Goal: Task Accomplishment & Management: Complete application form

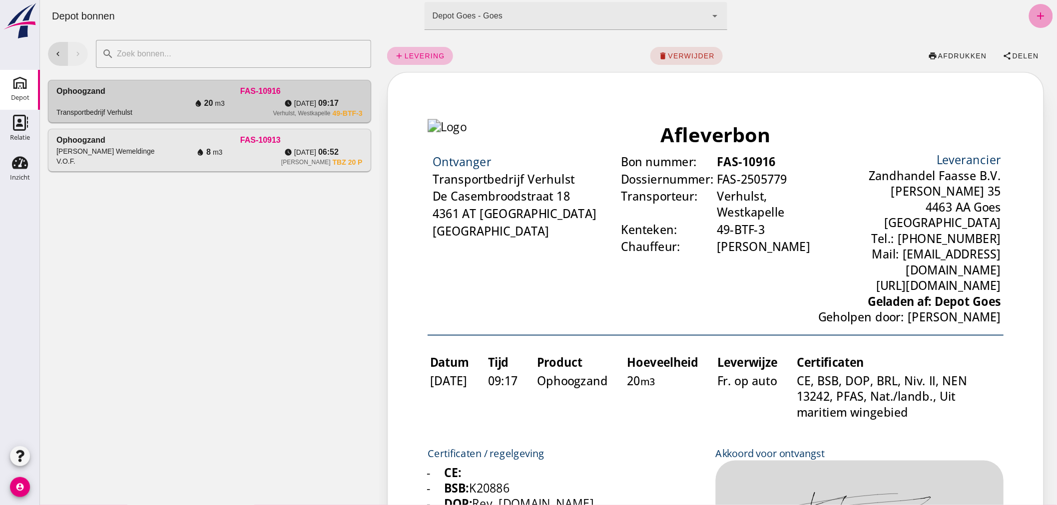
click at [1035, 13] on icon "add" at bounding box center [1040, 16] width 12 height 12
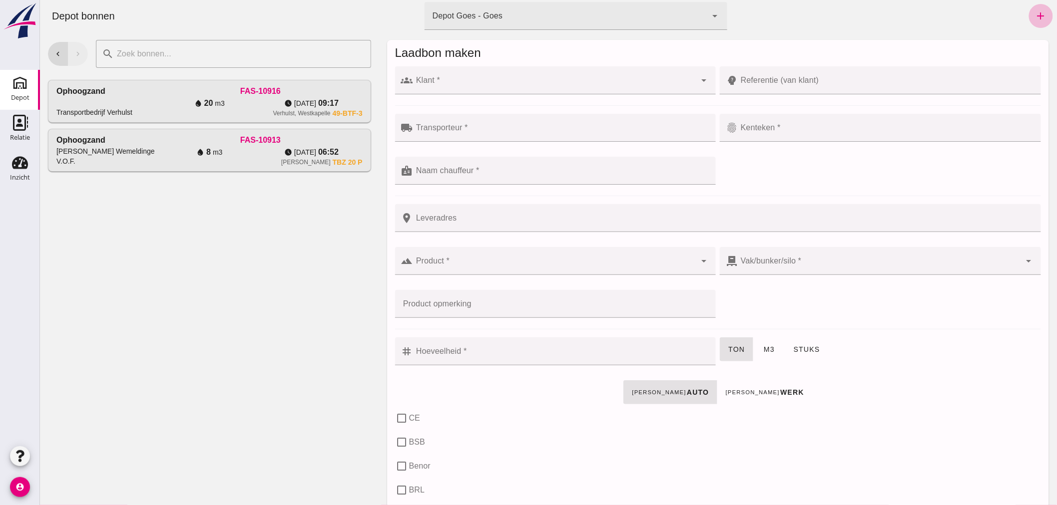
click at [469, 82] on input "Klant *" at bounding box center [553, 85] width 283 height 12
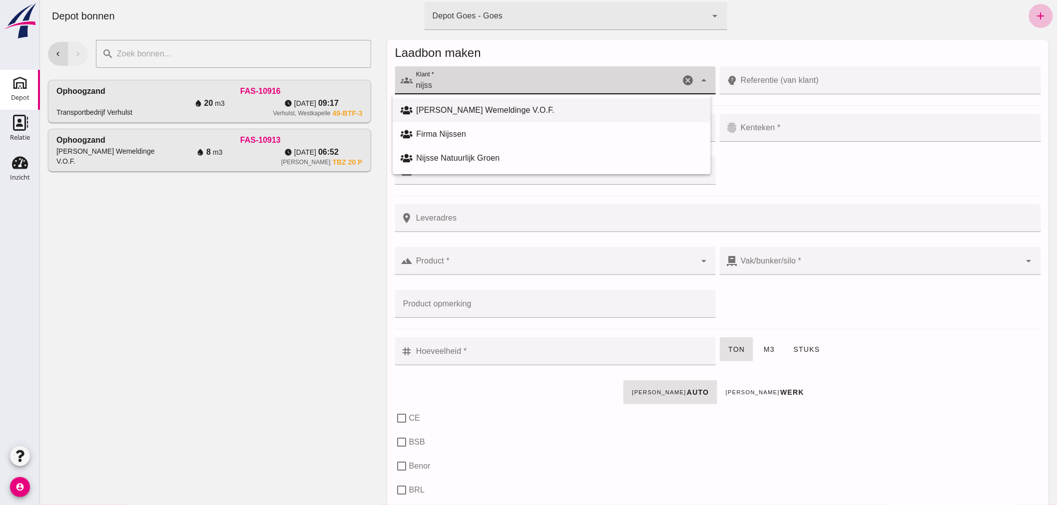
click at [516, 104] on div "[PERSON_NAME] Wemeldinge V.O.F." at bounding box center [559, 110] width 286 height 12
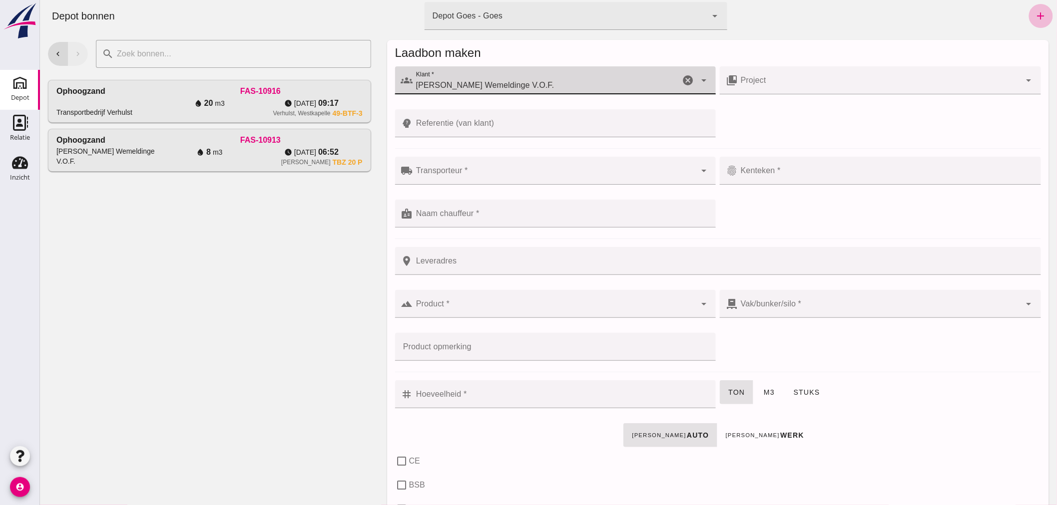
type input "[PERSON_NAME] Wemeldinge V.O.F."
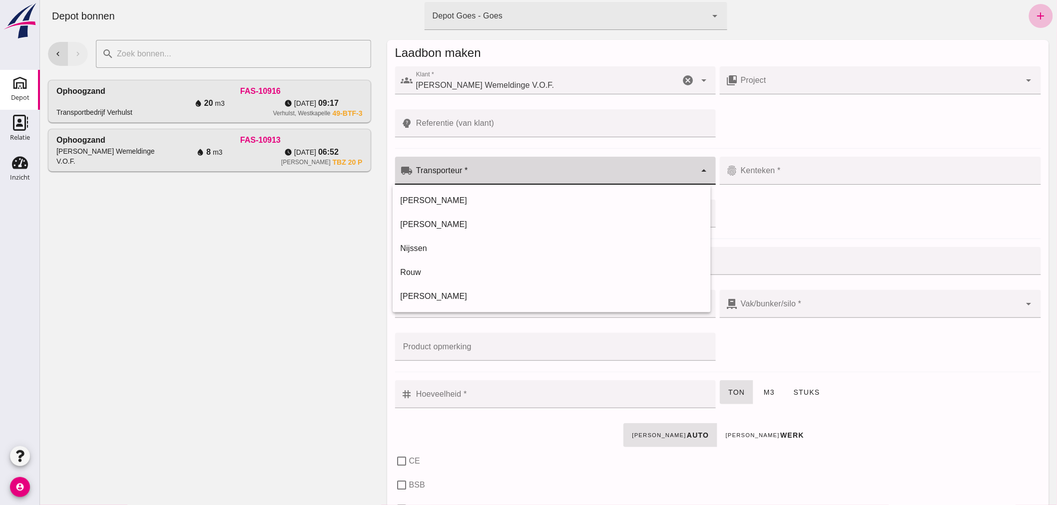
click at [477, 173] on input "Transporteur *" at bounding box center [553, 176] width 283 height 12
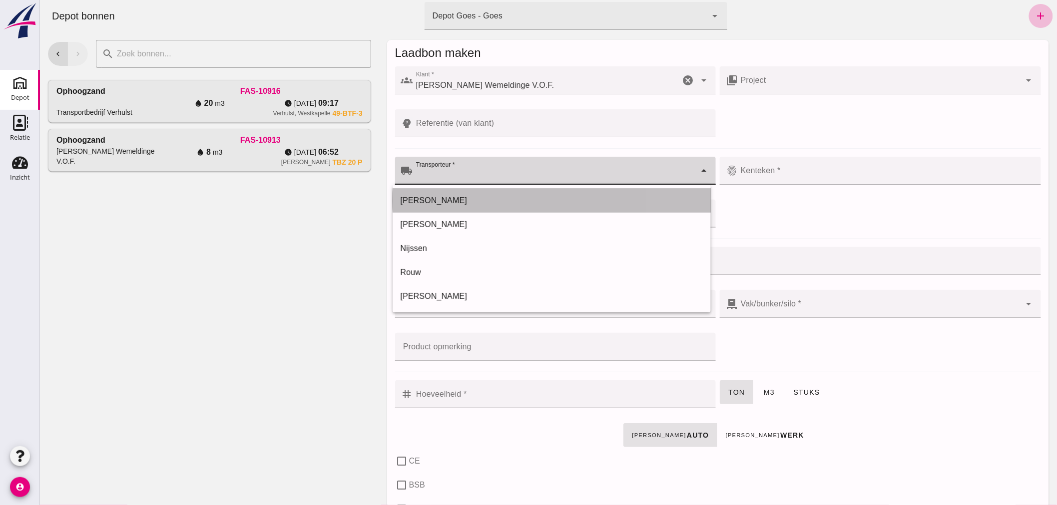
click at [453, 200] on div "[PERSON_NAME]" at bounding box center [551, 201] width 302 height 12
type input "[PERSON_NAME]"
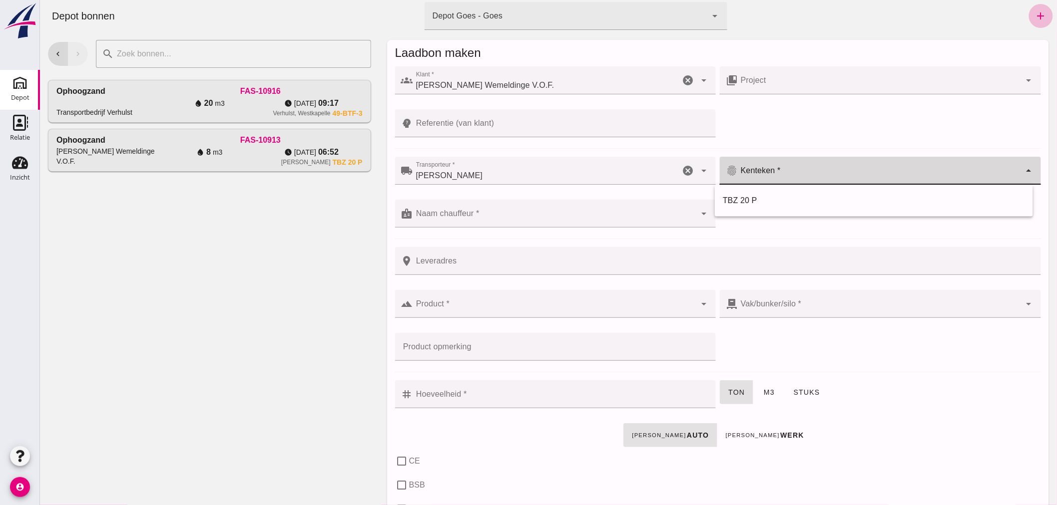
click at [801, 170] on input "Kenteken *" at bounding box center [878, 176] width 283 height 12
click at [775, 193] on div "TBZ 20 P" at bounding box center [873, 201] width 318 height 24
type input "TBZ 20 P"
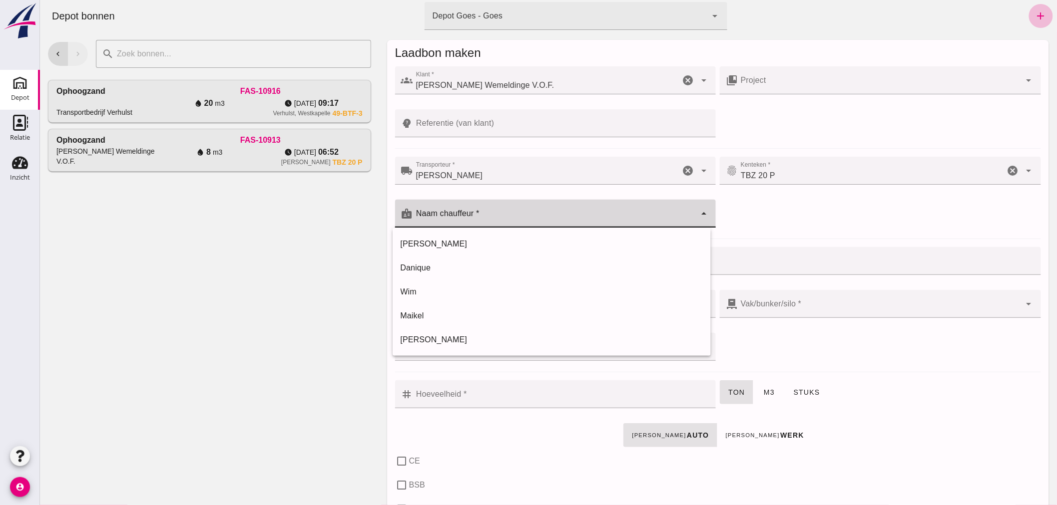
click at [529, 215] on input "Naam chauffeur *" at bounding box center [553, 219] width 283 height 12
click at [169, 98] on div "water_drop 20 m3" at bounding box center [209, 103] width 102 height 12
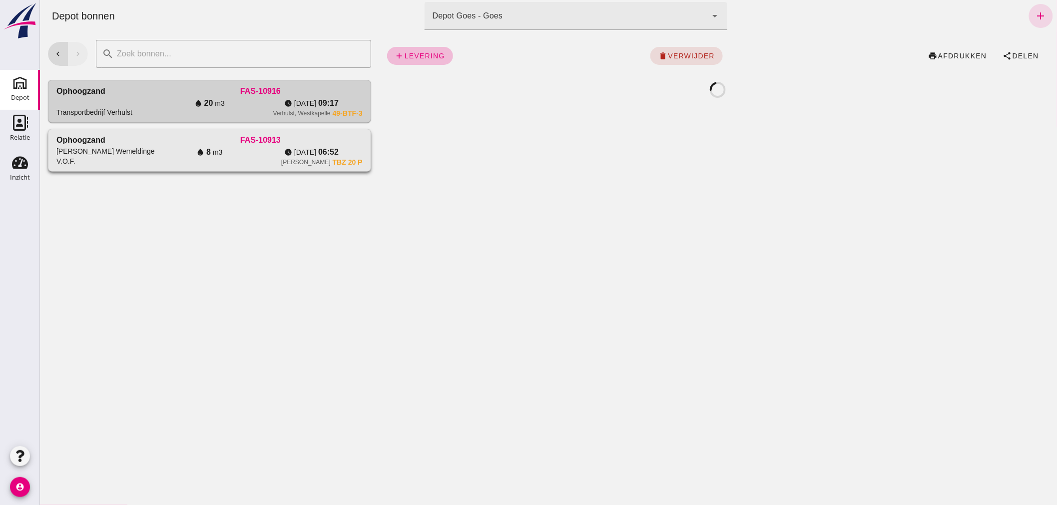
click at [166, 144] on div "FAS-10913" at bounding box center [260, 140] width 204 height 12
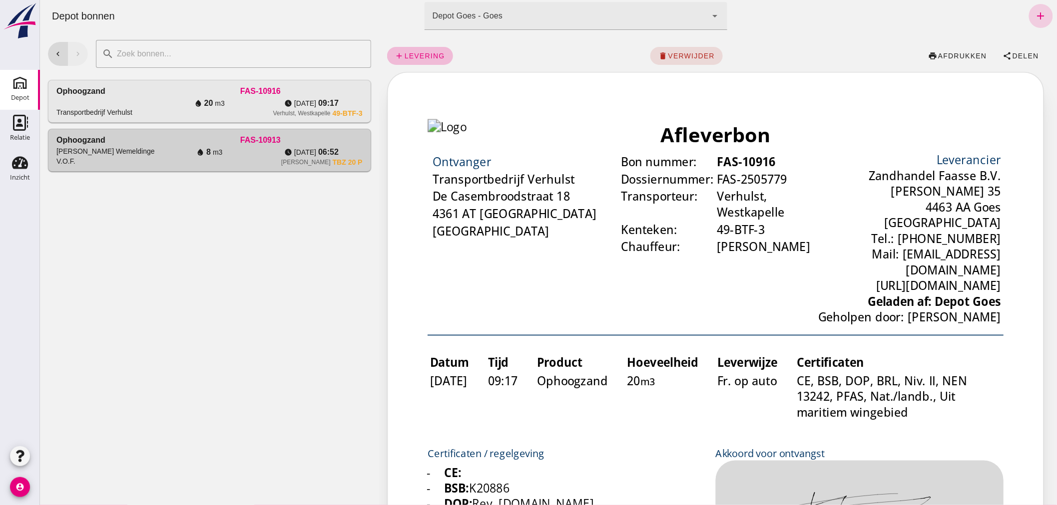
click at [1034, 10] on icon "add" at bounding box center [1040, 16] width 12 height 12
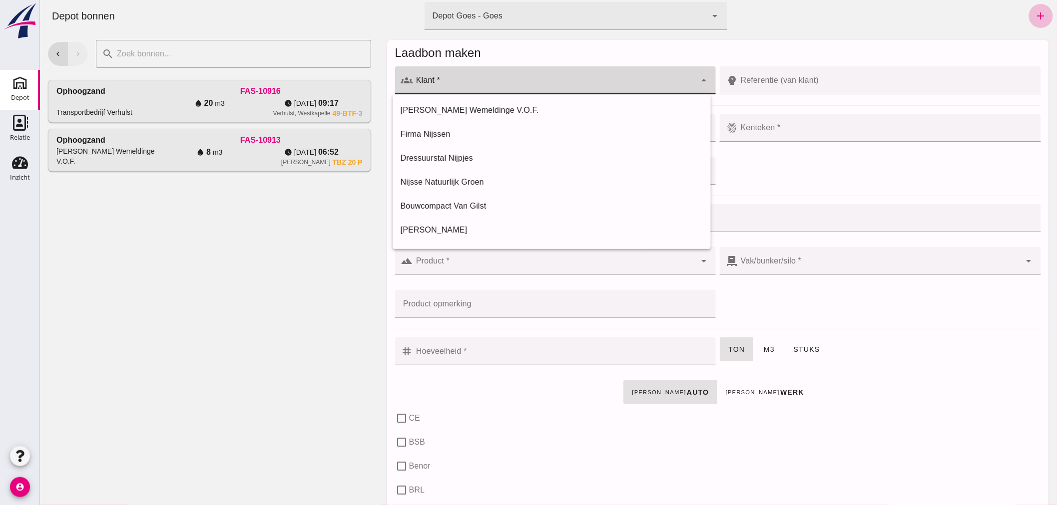
click at [564, 73] on div at bounding box center [553, 80] width 283 height 28
click at [506, 106] on div "[PERSON_NAME] Wemeldinge V.O.F." at bounding box center [559, 110] width 286 height 12
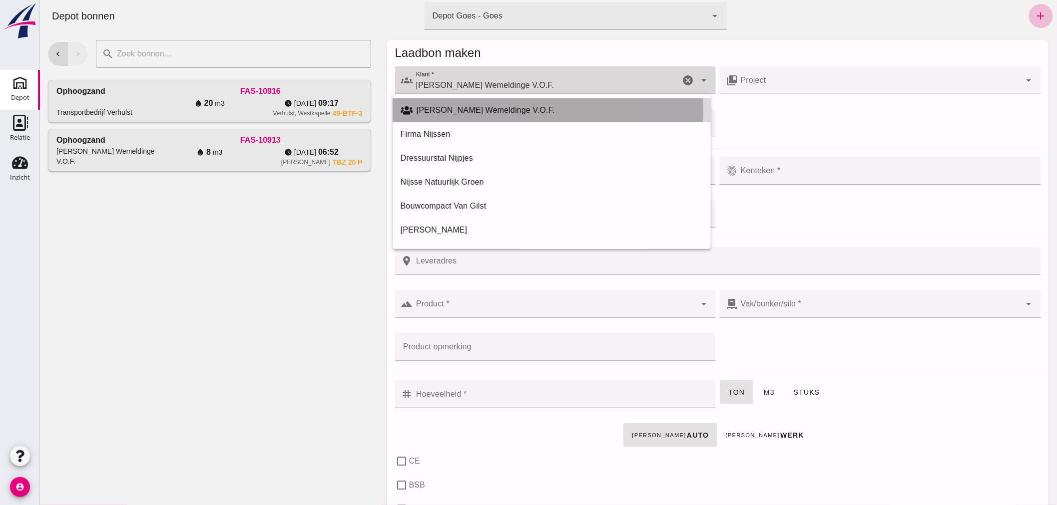
type input "[PERSON_NAME] Wemeldinge V.O.F."
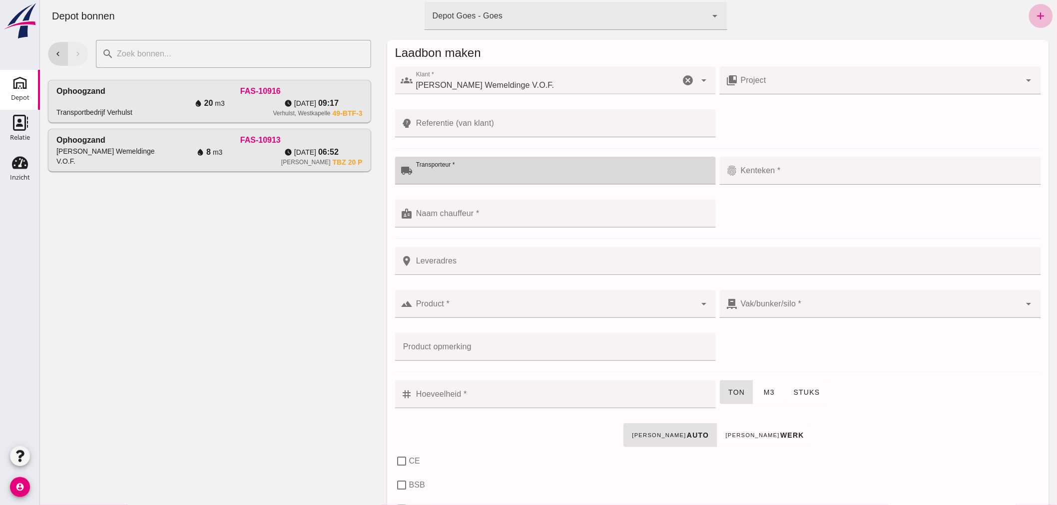
drag, startPoint x: 504, startPoint y: 164, endPoint x: 500, endPoint y: 185, distance: 21.4
click at [504, 165] on div at bounding box center [560, 171] width 297 height 28
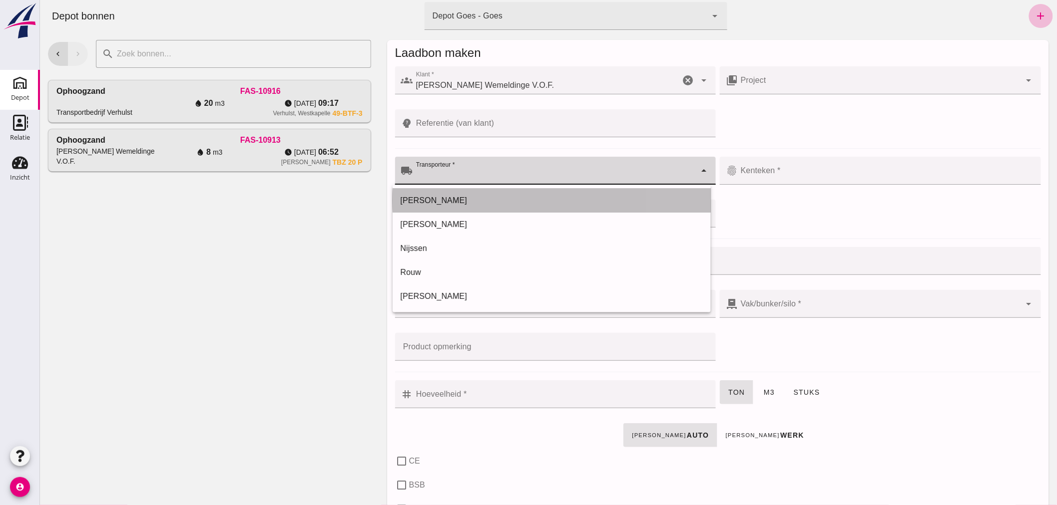
click at [491, 196] on div "[PERSON_NAME]" at bounding box center [551, 201] width 302 height 12
type input "[PERSON_NAME]"
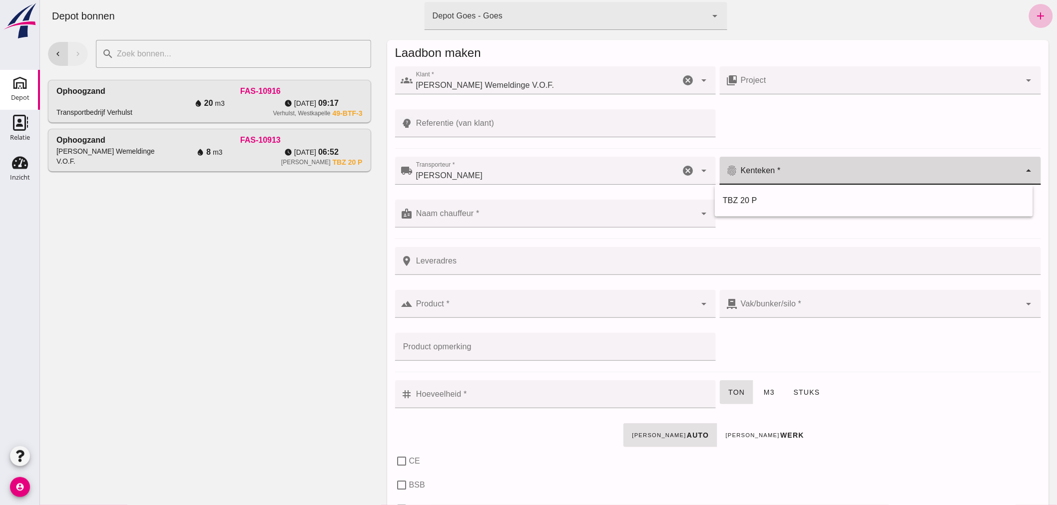
click at [781, 167] on div at bounding box center [878, 171] width 283 height 28
drag, startPoint x: 770, startPoint y: 192, endPoint x: 764, endPoint y: 195, distance: 6.7
click at [770, 192] on div "TBZ 20 P" at bounding box center [873, 201] width 318 height 24
type input "TBZ 20 P"
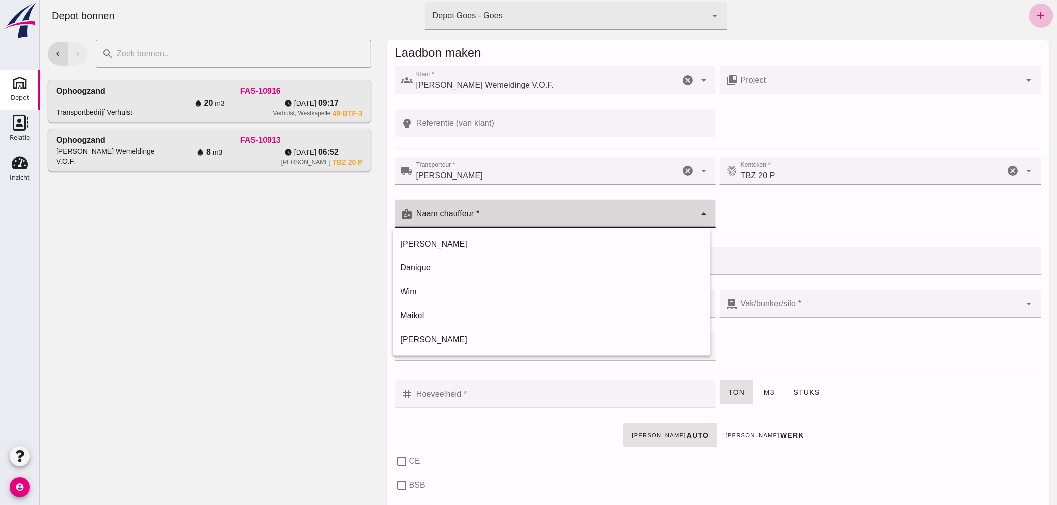
click at [586, 212] on div at bounding box center [553, 214] width 283 height 28
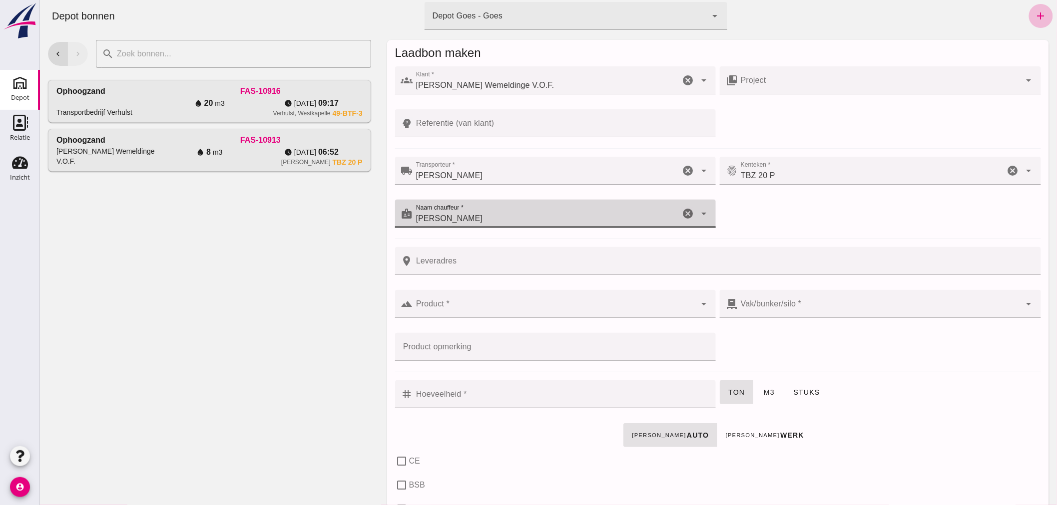
type input "[PERSON_NAME]"
click at [520, 299] on div at bounding box center [553, 304] width 283 height 28
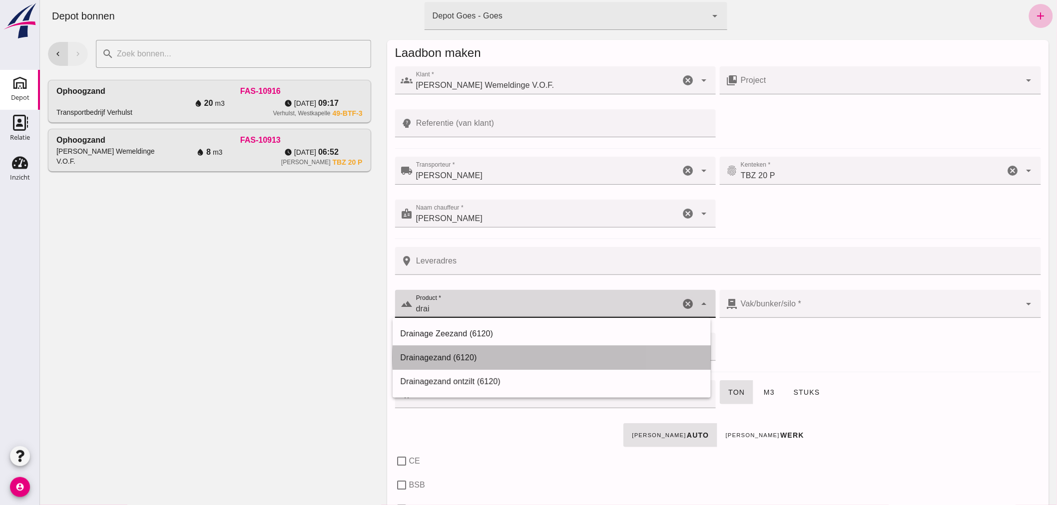
click at [458, 354] on div "Drainagezand (6120)" at bounding box center [551, 358] width 302 height 12
type input "Drainagezand (6120)"
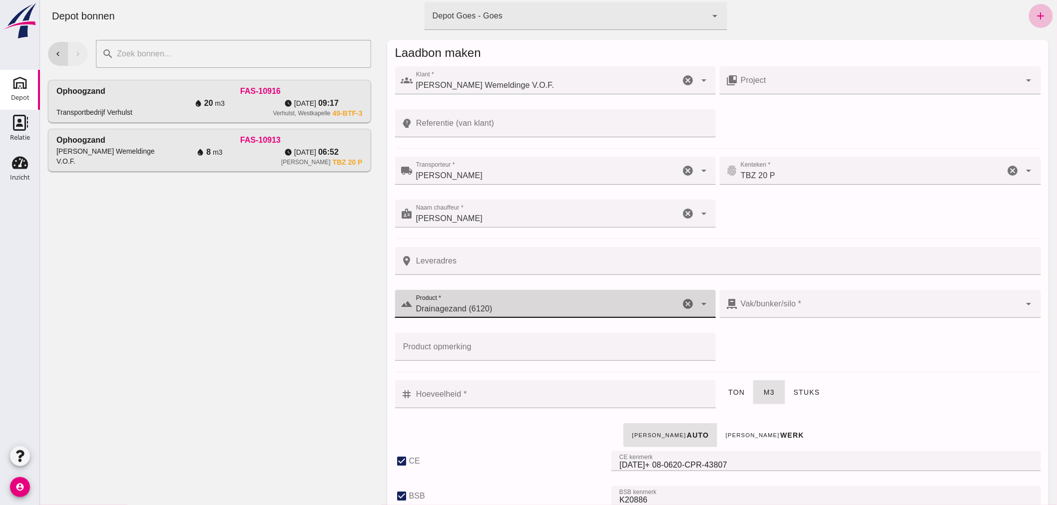
checkbox input "true"
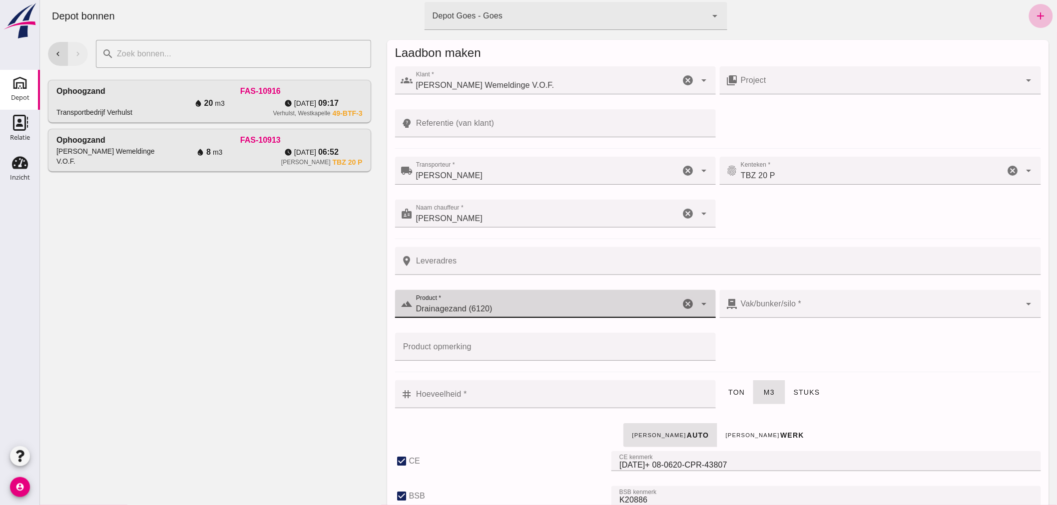
checkbox input "true"
type input "40"
type input "302"
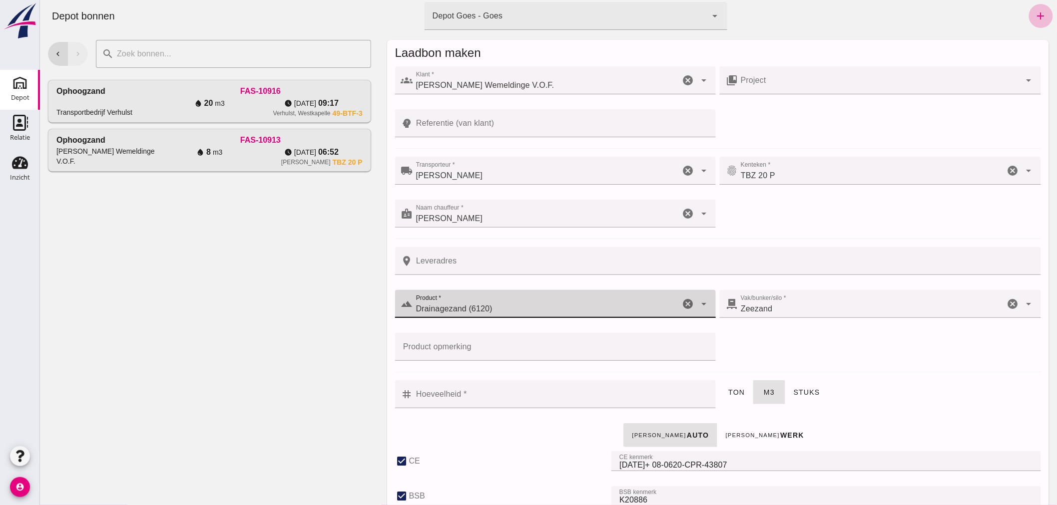
type input "Drainagezand (6120)"
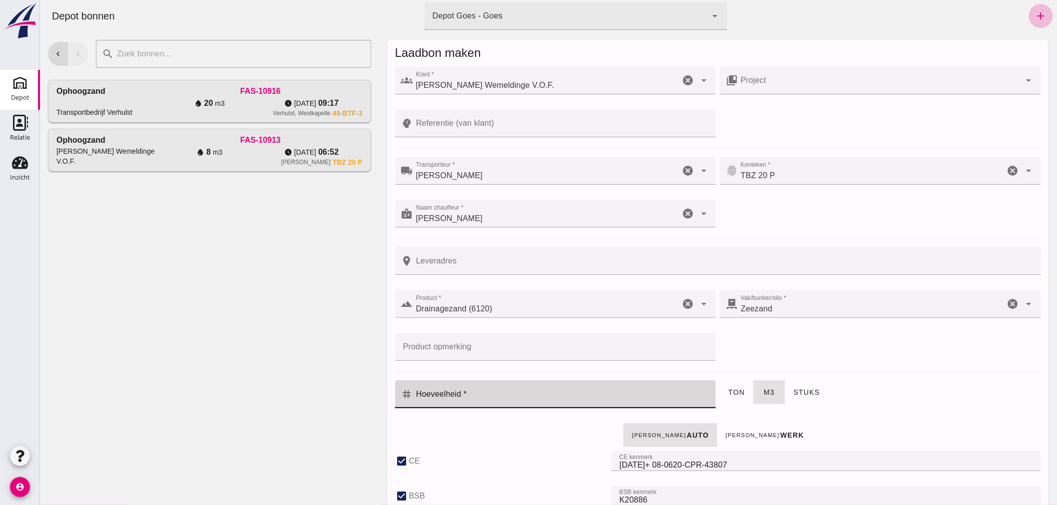
click at [548, 393] on input "Hoeveelheid *" at bounding box center [560, 395] width 297 height 28
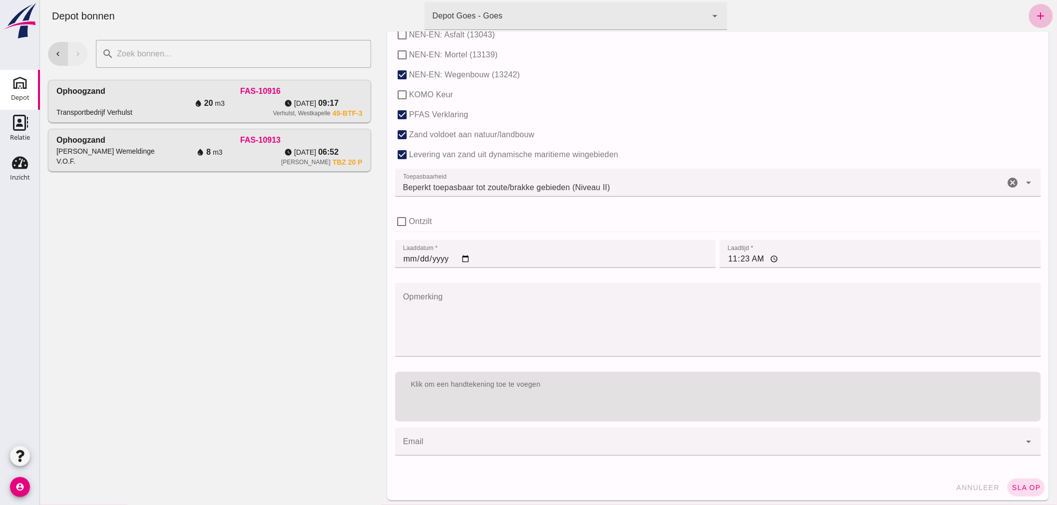
scroll to position [613, 0]
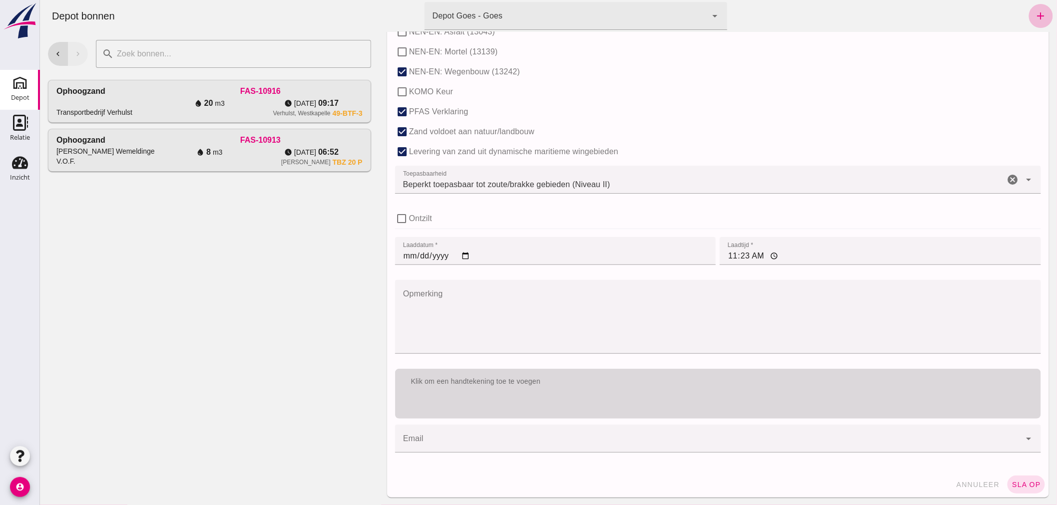
type input "20"
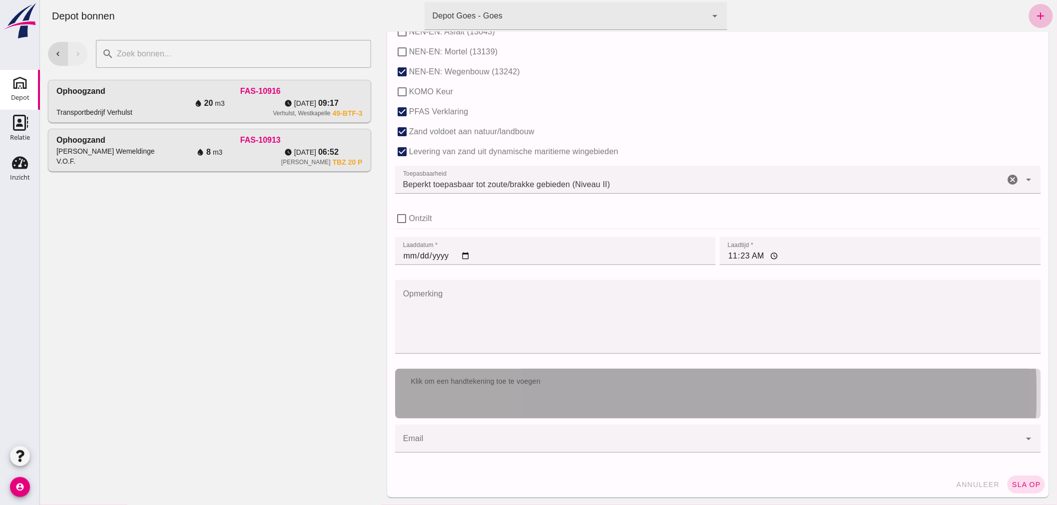
click at [622, 391] on div "Klik om een handtekening toe te voegen" at bounding box center [718, 382] width 646 height 26
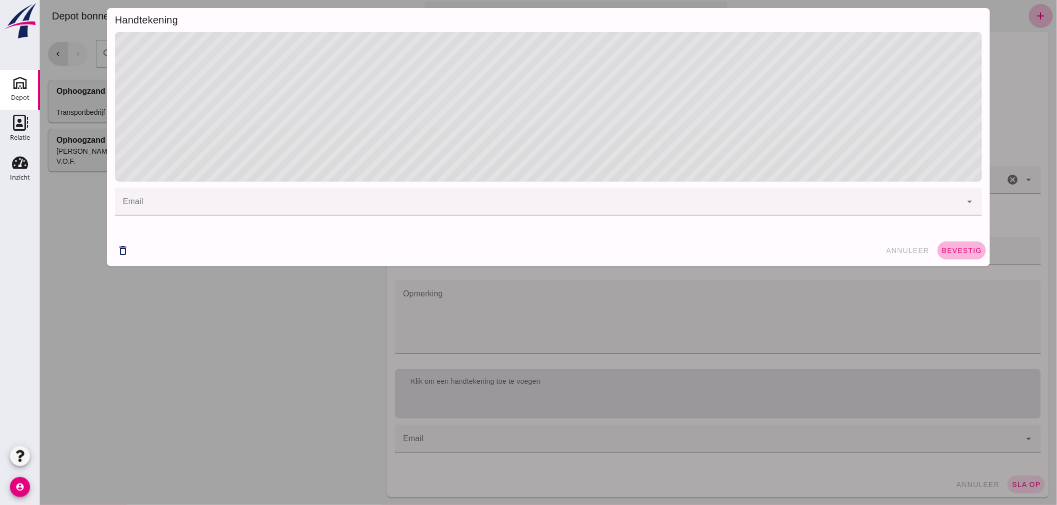
click at [956, 245] on button "bevestig" at bounding box center [961, 251] width 48 height 18
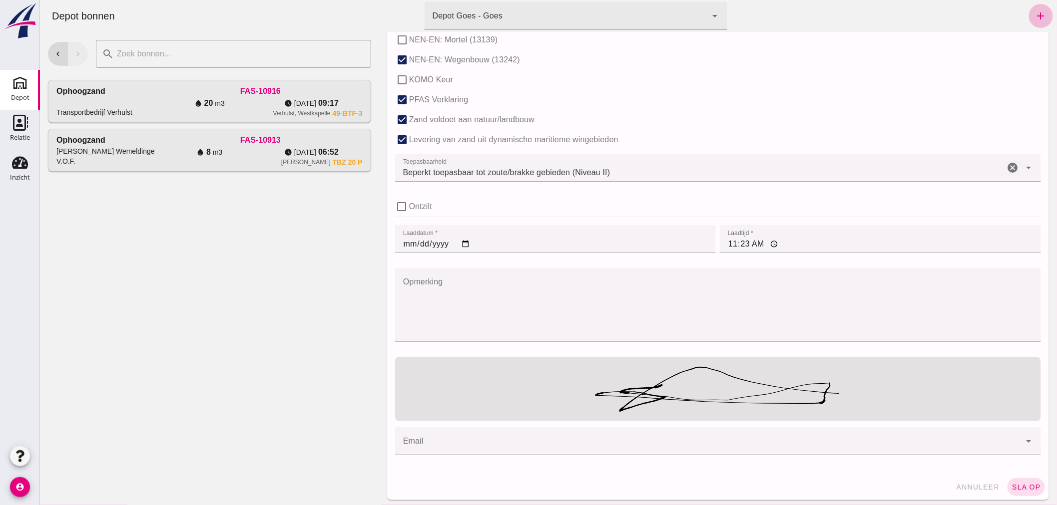
scroll to position [628, 0]
click at [1016, 483] on span "sla op" at bounding box center [1025, 485] width 29 height 8
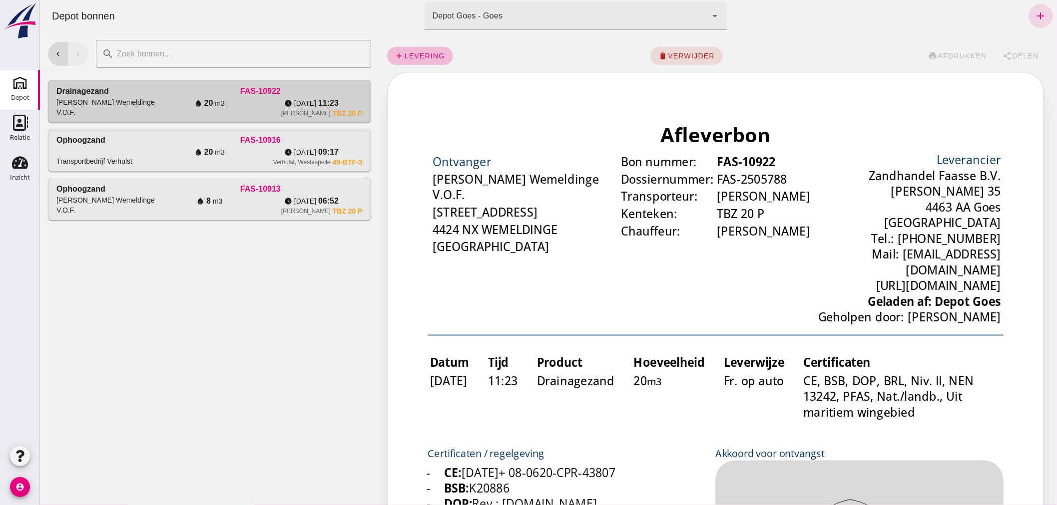
scroll to position [0, 0]
